Goal: Task Accomplishment & Management: Manage account settings

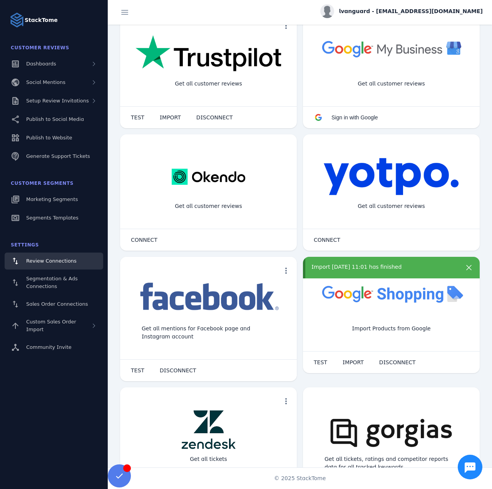
scroll to position [154, 0]
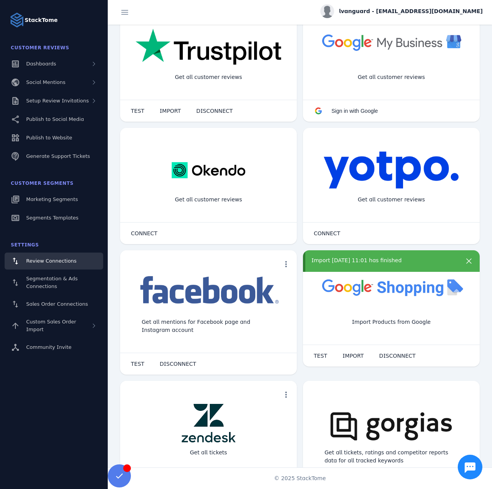
drag, startPoint x: 321, startPoint y: 356, endPoint x: 324, endPoint y: 342, distance: 14.0
click at [321, 356] on span "TEST" at bounding box center [320, 355] width 13 height 5
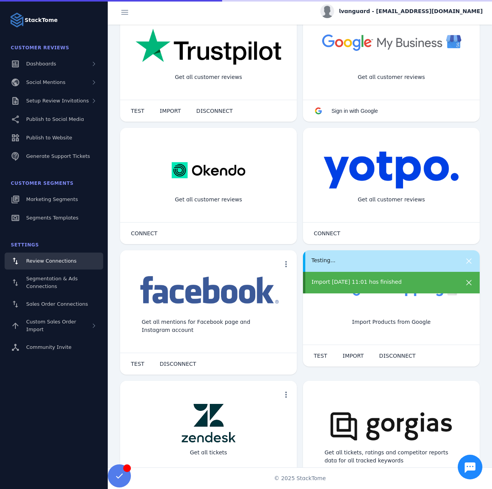
click at [337, 277] on div "Import [DATE] 11:01 has finished" at bounding box center [391, 283] width 177 height 22
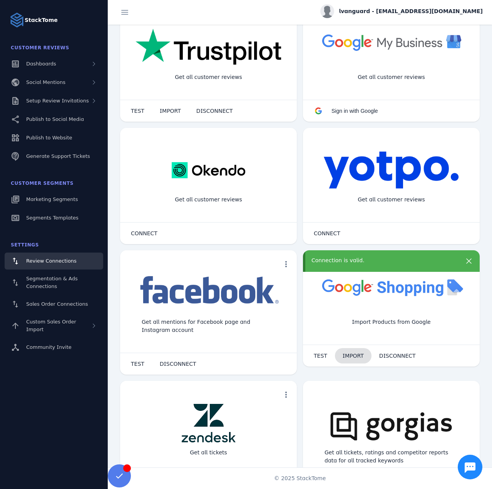
click at [345, 353] on span "IMPORT" at bounding box center [352, 355] width 21 height 5
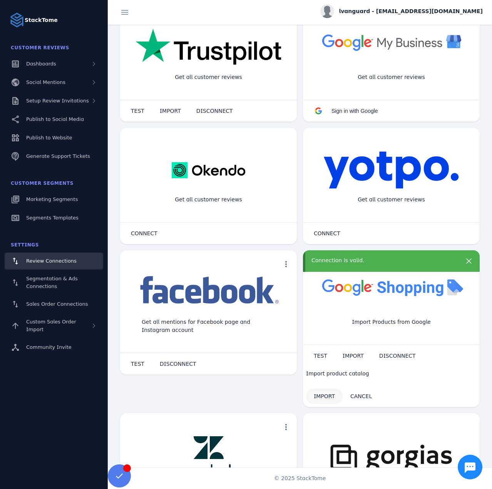
click at [326, 398] on span "IMPORT" at bounding box center [324, 395] width 21 height 5
